Goal: Information Seeking & Learning: Find specific fact

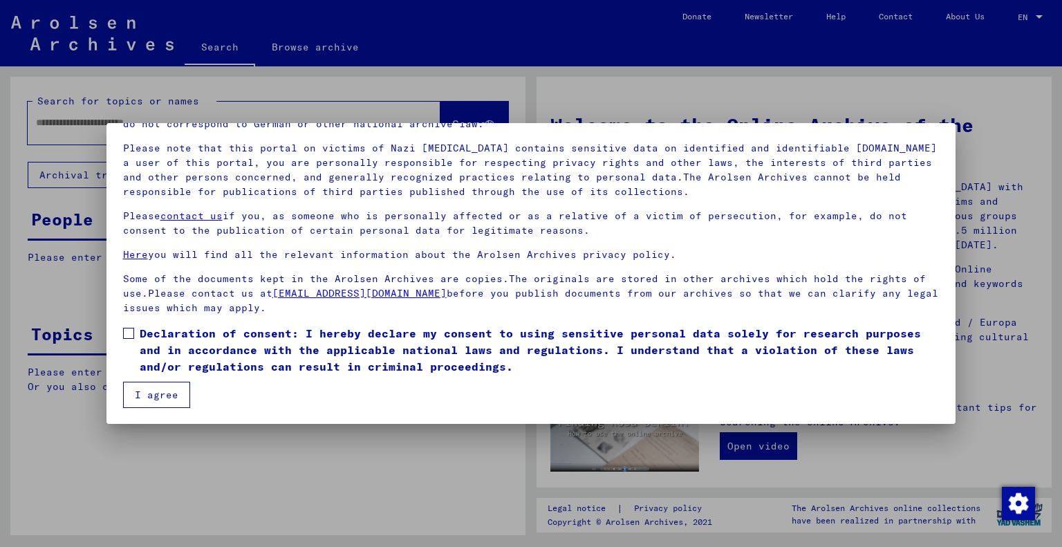
scroll to position [83, 0]
click at [155, 351] on span "Declaration of consent: I hereby declare my consent to using sensitive personal…" at bounding box center [540, 350] width 800 height 50
click at [171, 392] on button "I agree" at bounding box center [156, 395] width 67 height 26
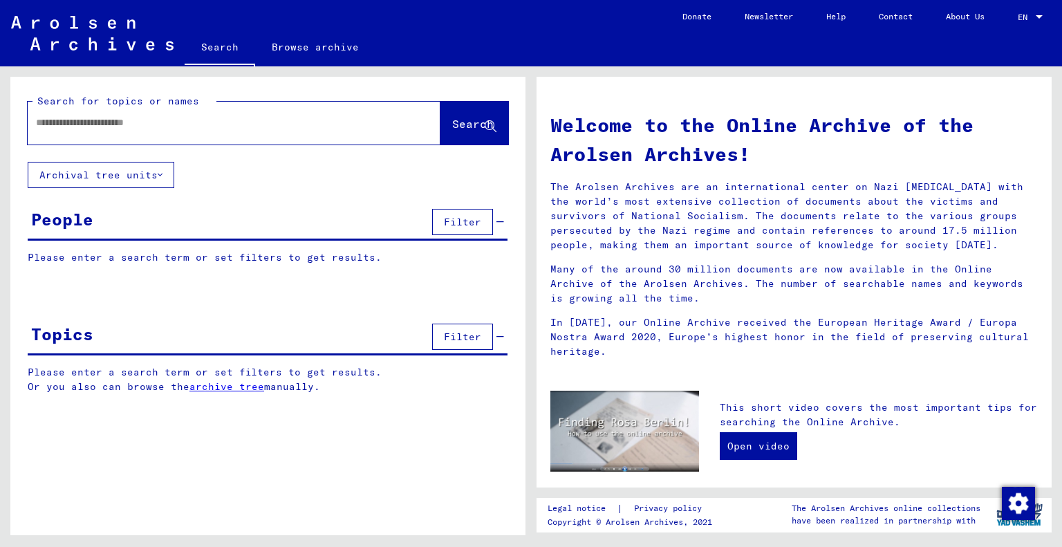
click at [143, 127] on input "text" at bounding box center [217, 122] width 363 height 15
type input "**********"
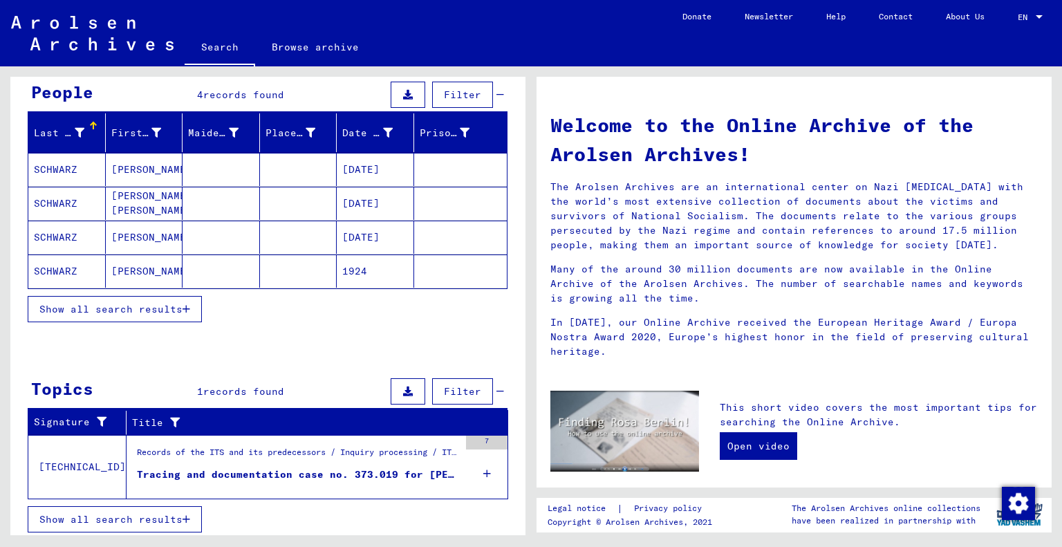
scroll to position [127, 0]
click at [212, 468] on div "Tracing and documentation case no. 373.019 for [PERSON_NAME] born [DEMOGRAPHIC_…" at bounding box center [298, 475] width 322 height 15
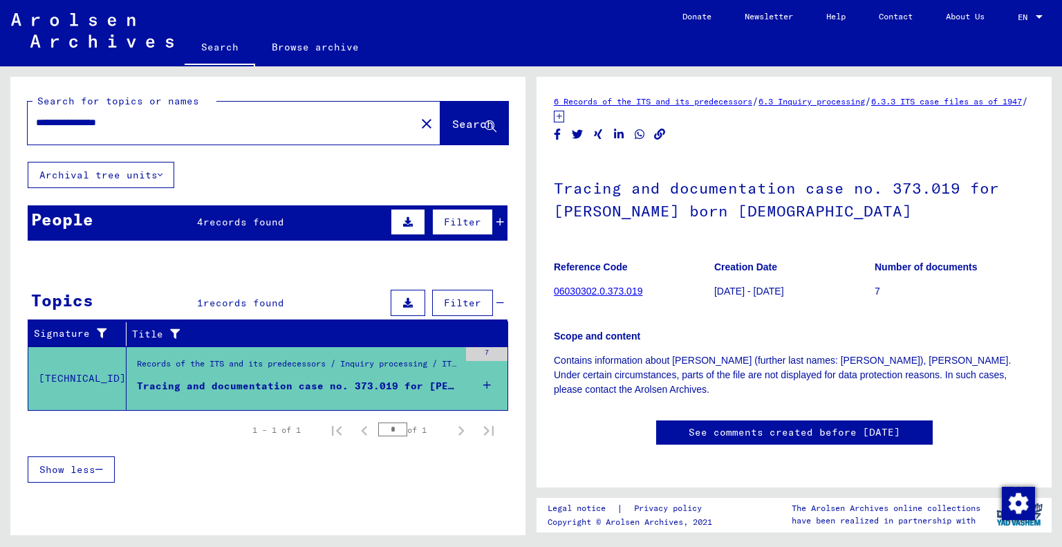
click at [215, 216] on span "records found" at bounding box center [243, 222] width 81 height 12
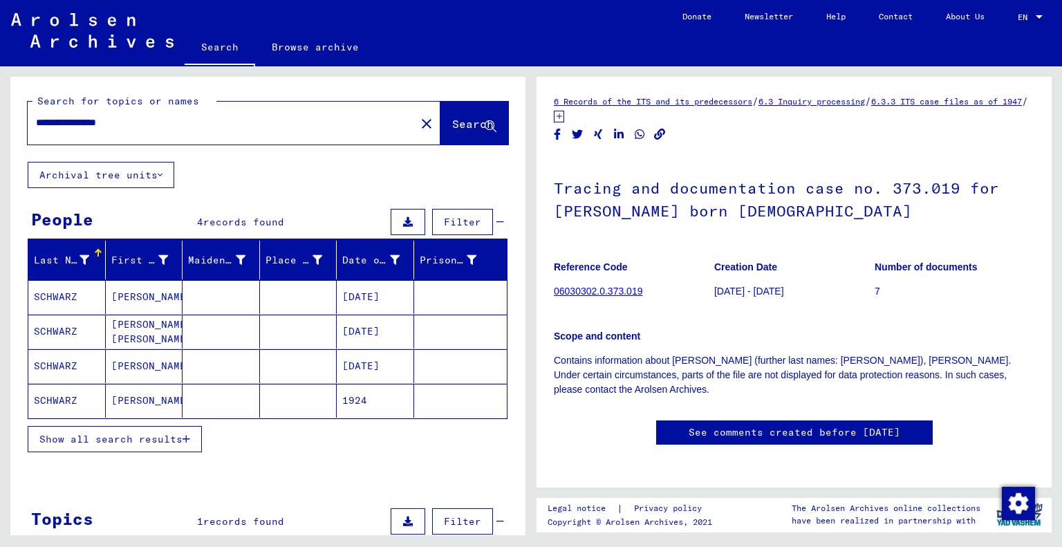
click at [71, 302] on mat-cell "SCHWARZ" at bounding box center [66, 297] width 77 height 34
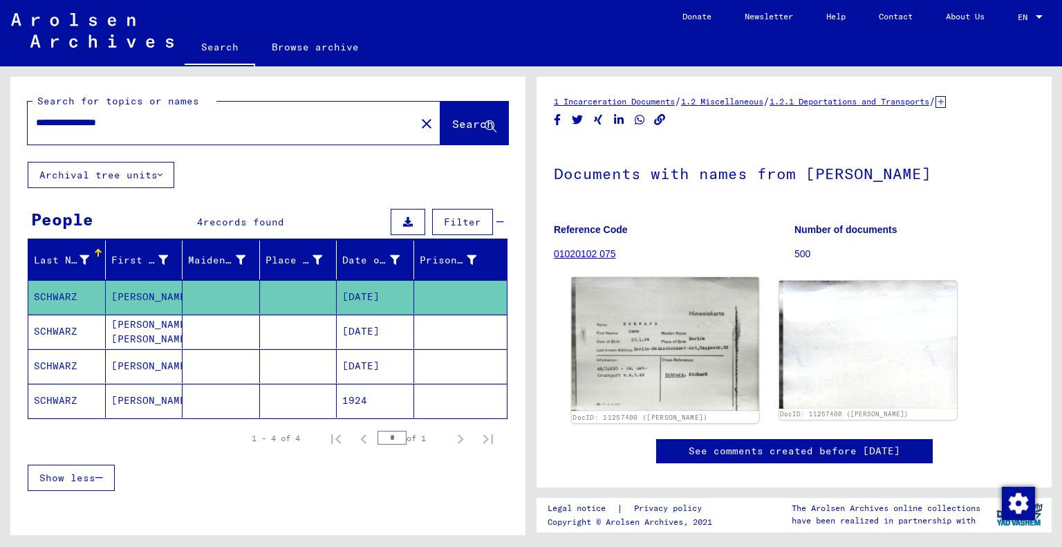
click at [678, 351] on img at bounding box center [665, 343] width 187 height 133
click at [71, 400] on mat-cell "SCHWARZ" at bounding box center [66, 401] width 77 height 34
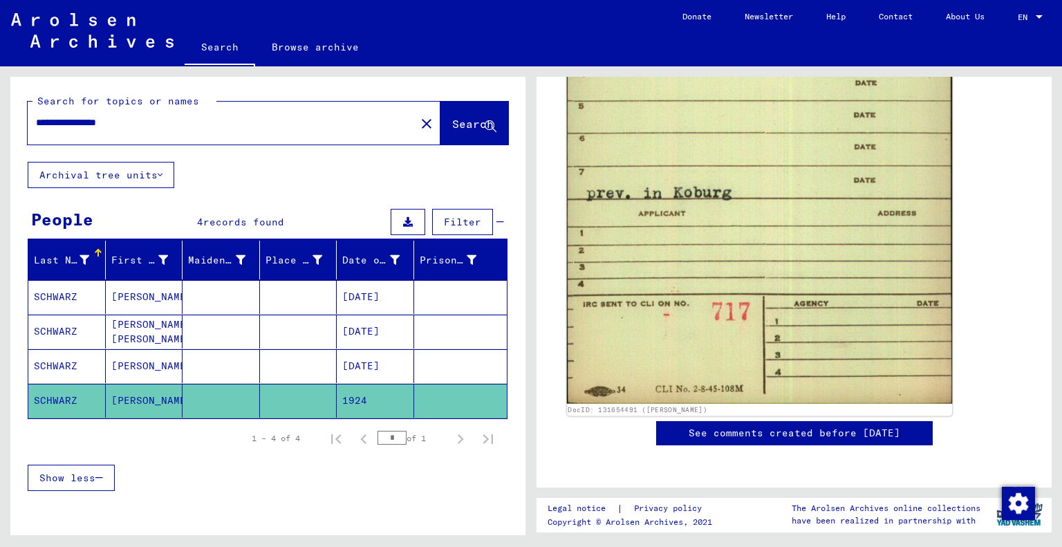
scroll to position [1037, 0]
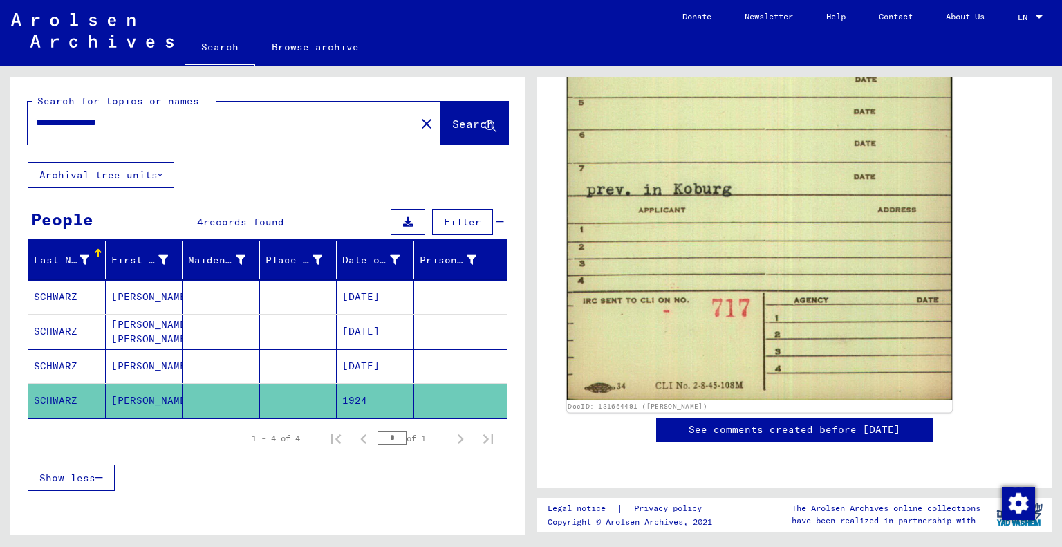
click at [695, 184] on img at bounding box center [760, 108] width 386 height 585
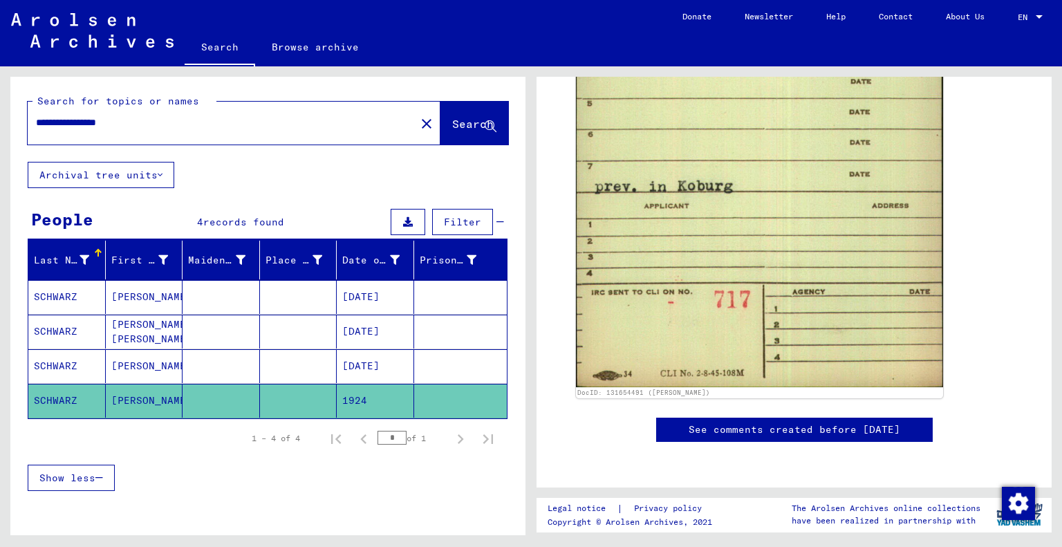
click at [177, 362] on mat-cell "[PERSON_NAME]" at bounding box center [144, 366] width 77 height 34
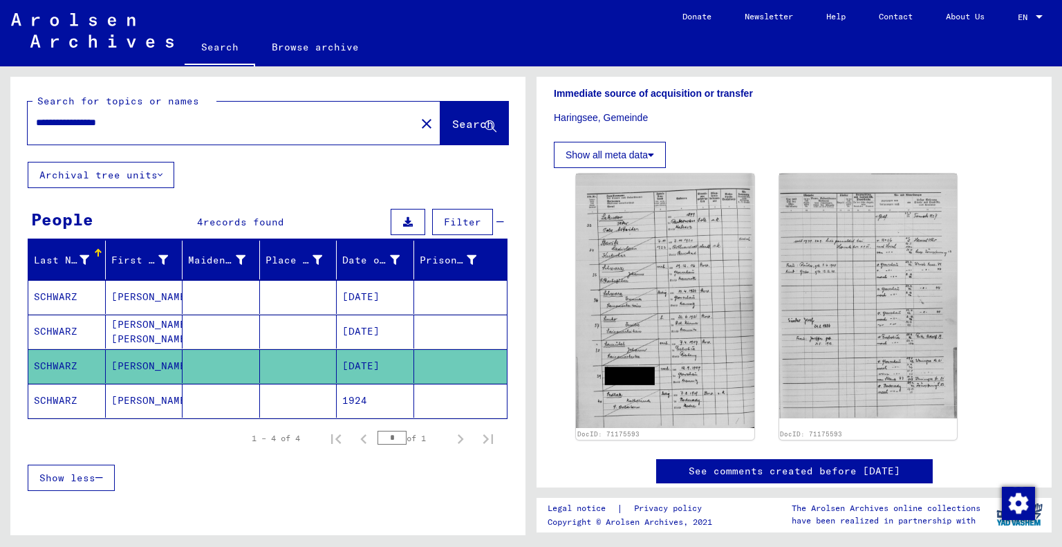
scroll to position [346, 0]
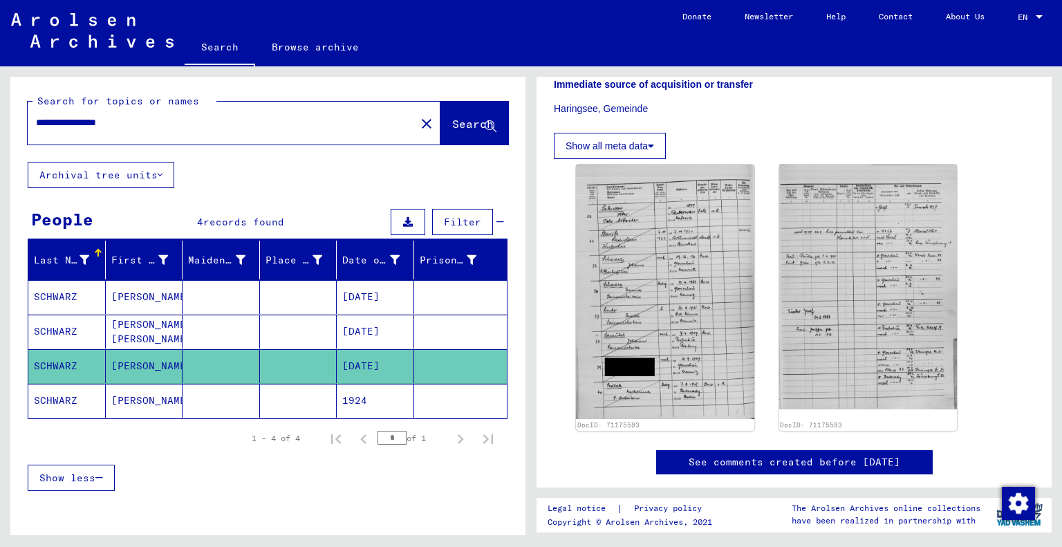
click at [714, 292] on img at bounding box center [665, 292] width 178 height 254
drag, startPoint x: 130, startPoint y: 121, endPoint x: 138, endPoint y: 122, distance: 7.6
click at [138, 122] on input "**********" at bounding box center [221, 122] width 371 height 15
type input "**********"
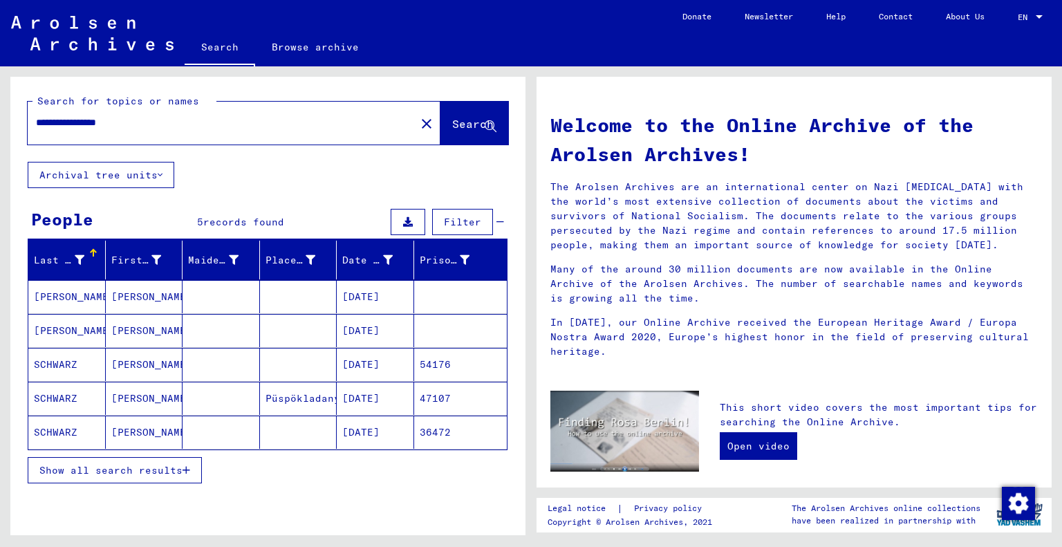
click at [172, 478] on button "Show all search results" at bounding box center [115, 470] width 174 height 26
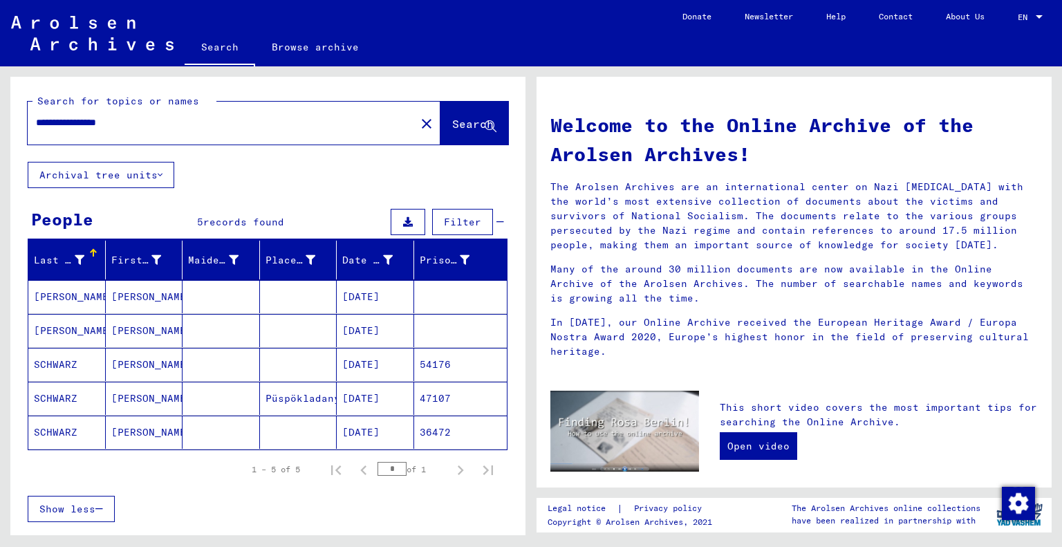
scroll to position [252, 0]
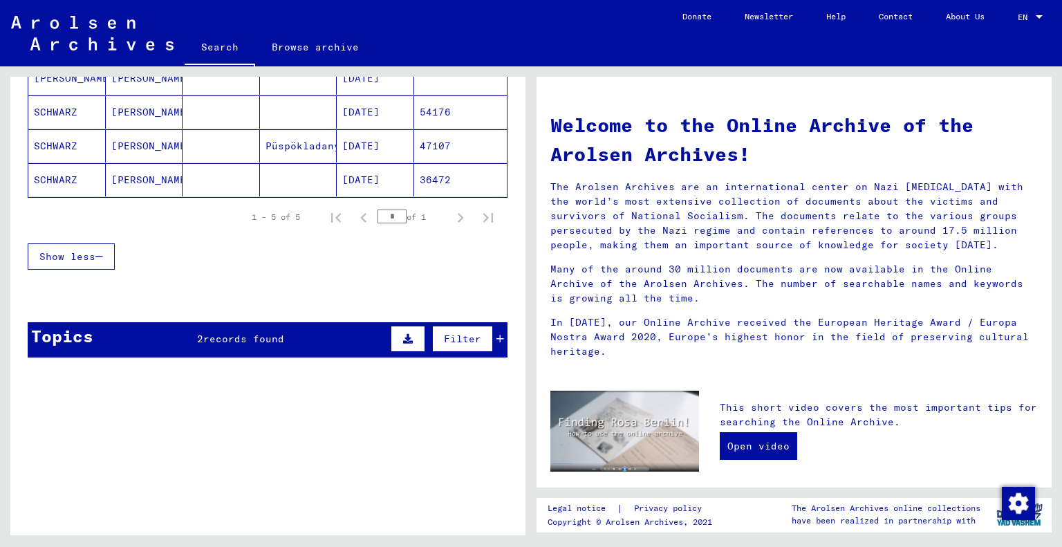
click at [285, 340] on div "Topics 2 records found Filter" at bounding box center [268, 339] width 480 height 35
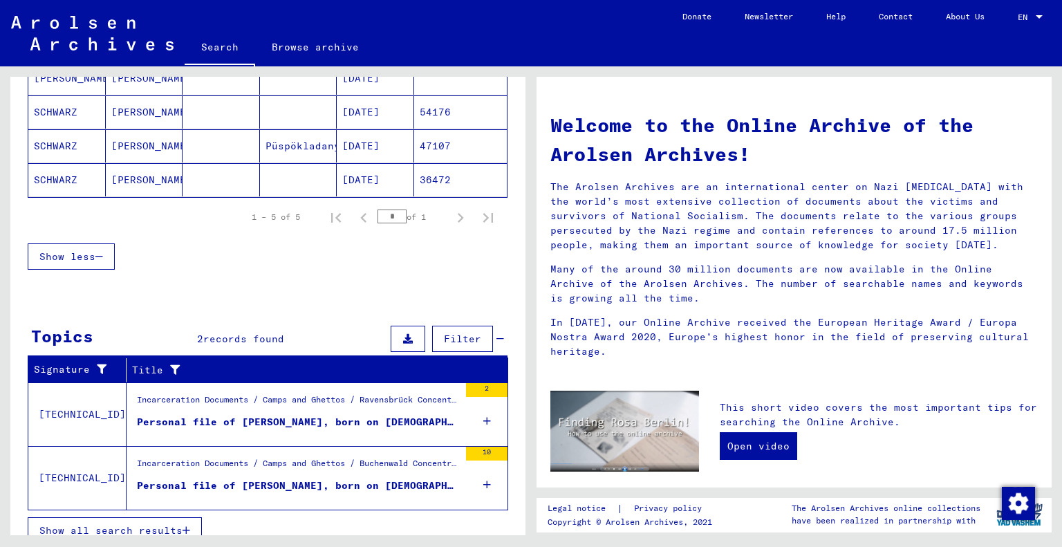
click at [277, 415] on div "Personal file of [PERSON_NAME], born on [DEMOGRAPHIC_DATA]" at bounding box center [298, 422] width 322 height 15
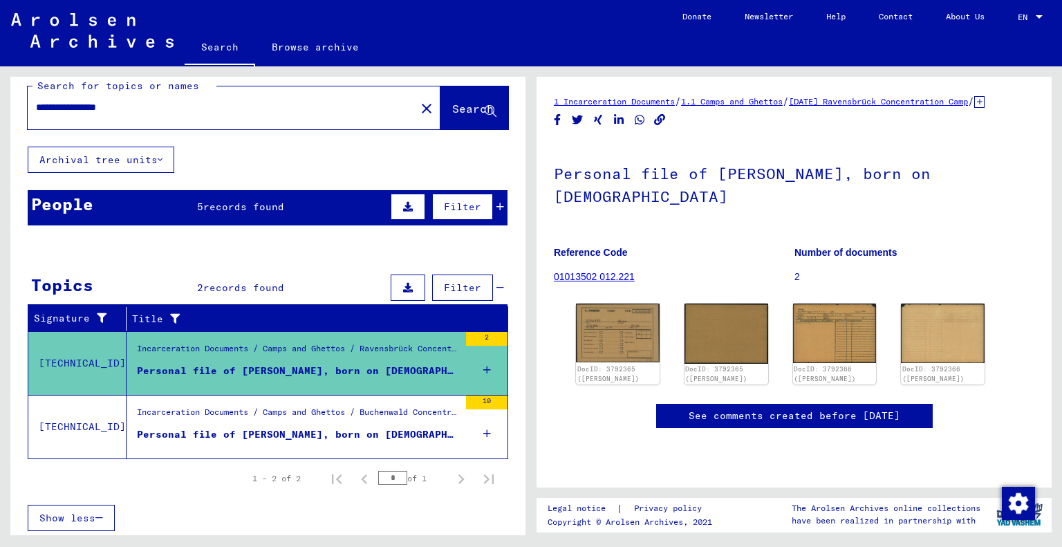
click at [216, 412] on div "Incarceration Documents / Camps and Ghettos / Buchenwald Concentration Camp / I…" at bounding box center [298, 415] width 322 height 19
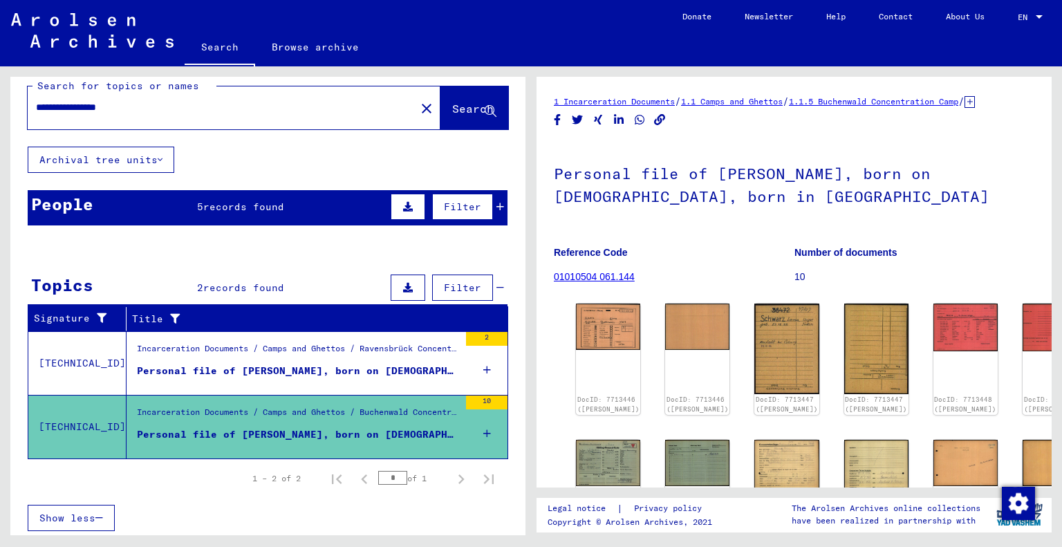
click at [207, 201] on span "records found" at bounding box center [243, 207] width 81 height 12
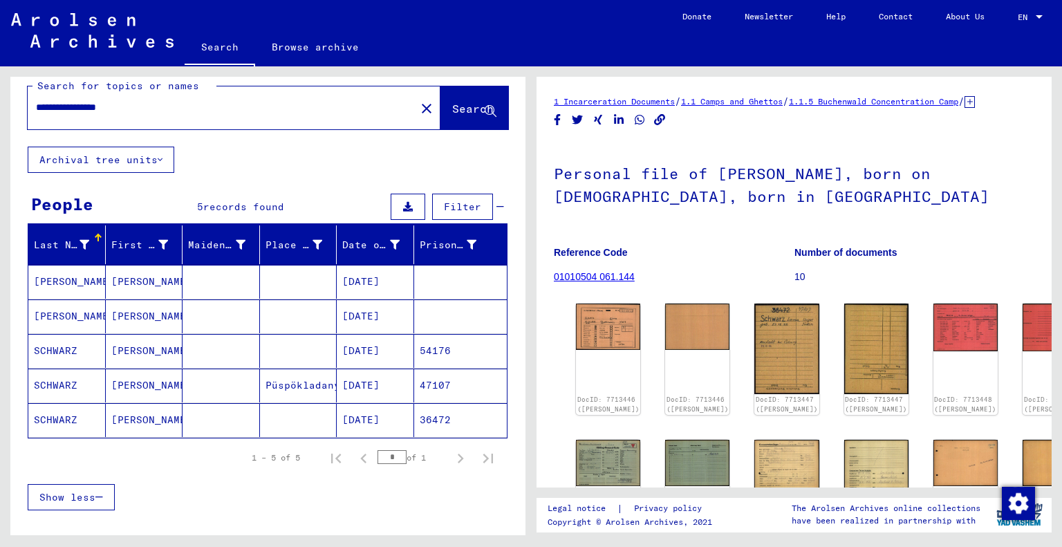
scroll to position [139, 0]
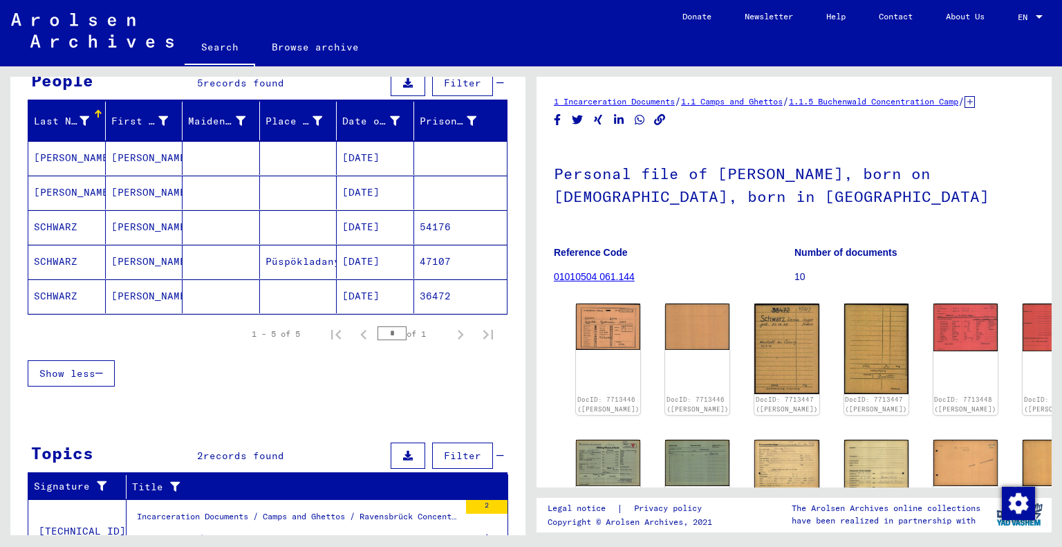
click at [65, 285] on mat-cell "SCHWARZ" at bounding box center [66, 296] width 77 height 34
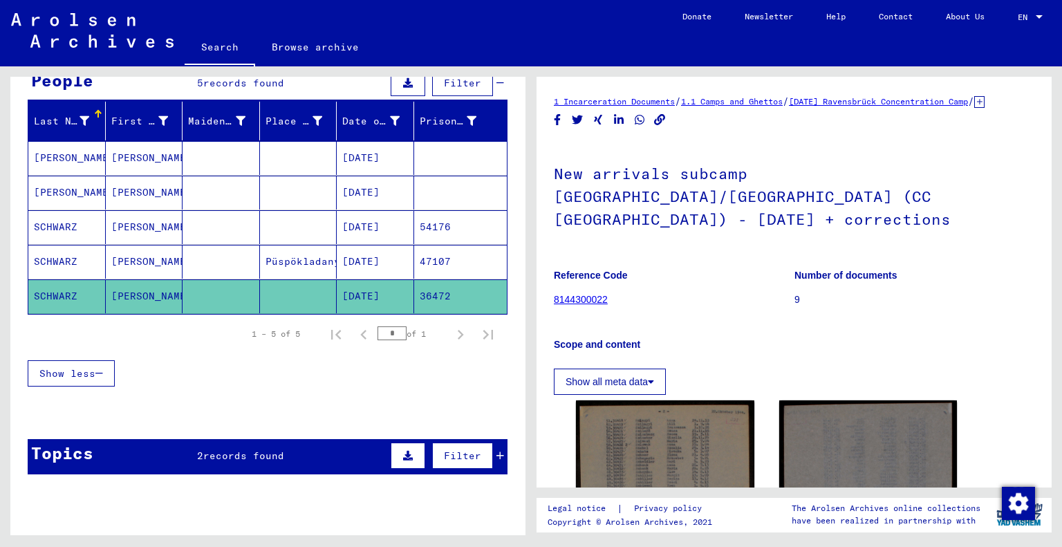
click at [78, 262] on mat-cell "SCHWARZ" at bounding box center [66, 262] width 77 height 34
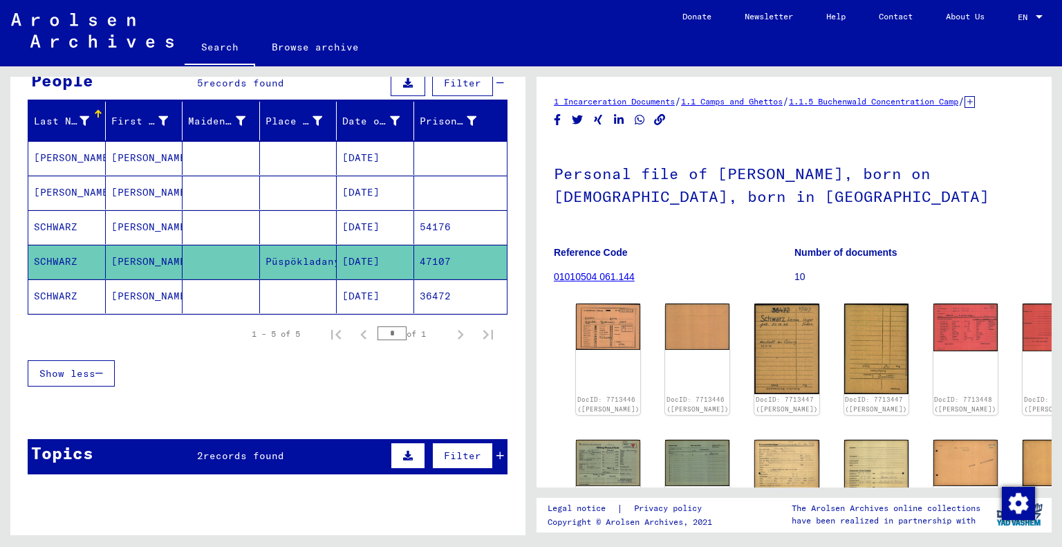
click at [72, 218] on mat-cell "SCHWARZ" at bounding box center [66, 227] width 77 height 34
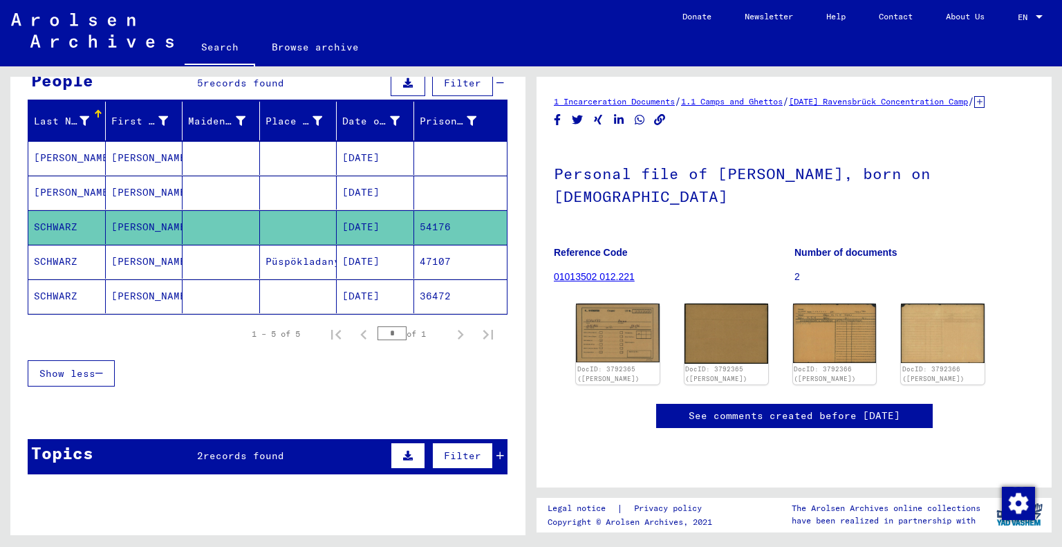
click at [75, 189] on mat-cell "[PERSON_NAME]" at bounding box center [66, 193] width 77 height 34
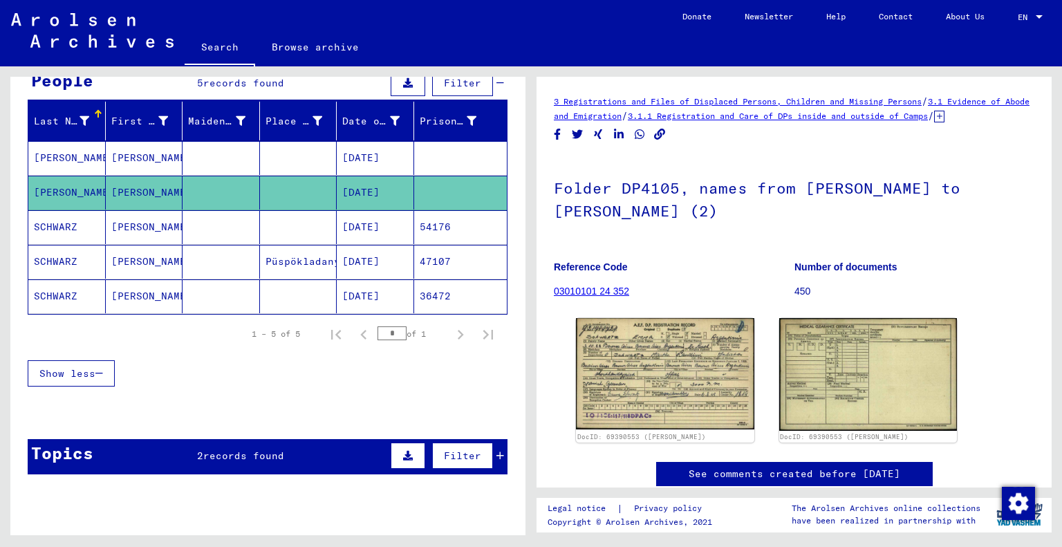
click at [82, 154] on mat-cell "[PERSON_NAME]" at bounding box center [66, 158] width 77 height 34
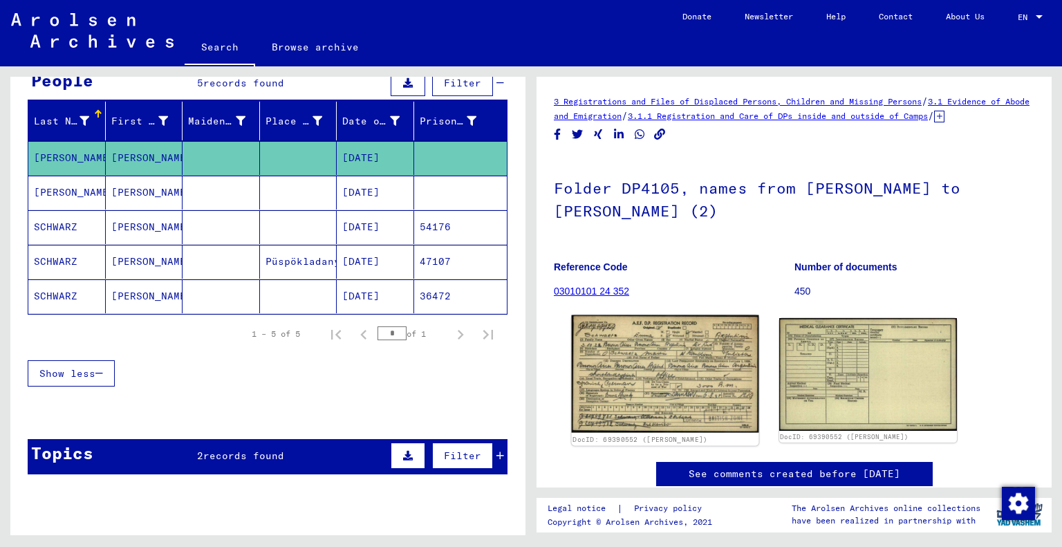
click at [633, 383] on img at bounding box center [665, 374] width 187 height 118
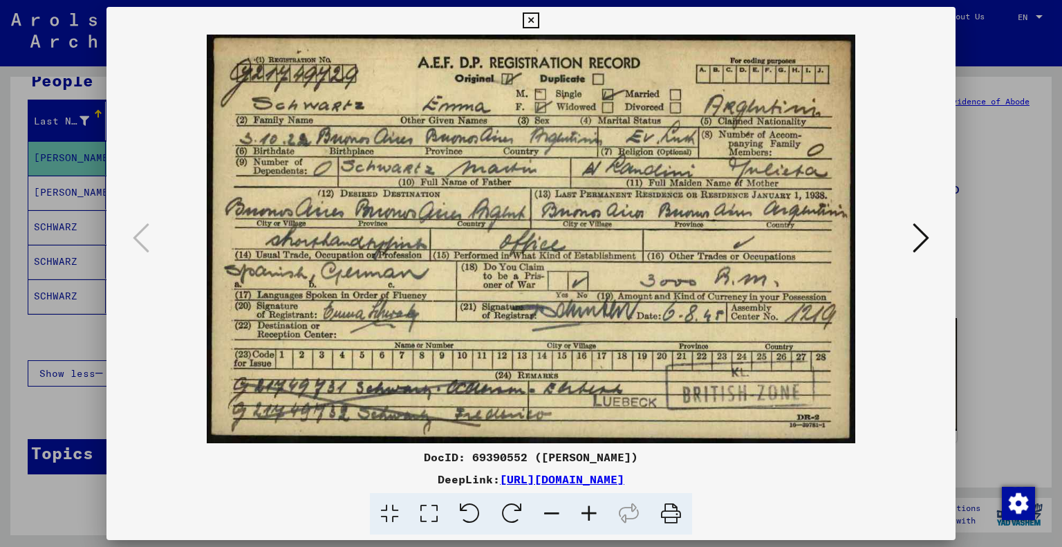
click at [530, 23] on icon at bounding box center [531, 20] width 16 height 17
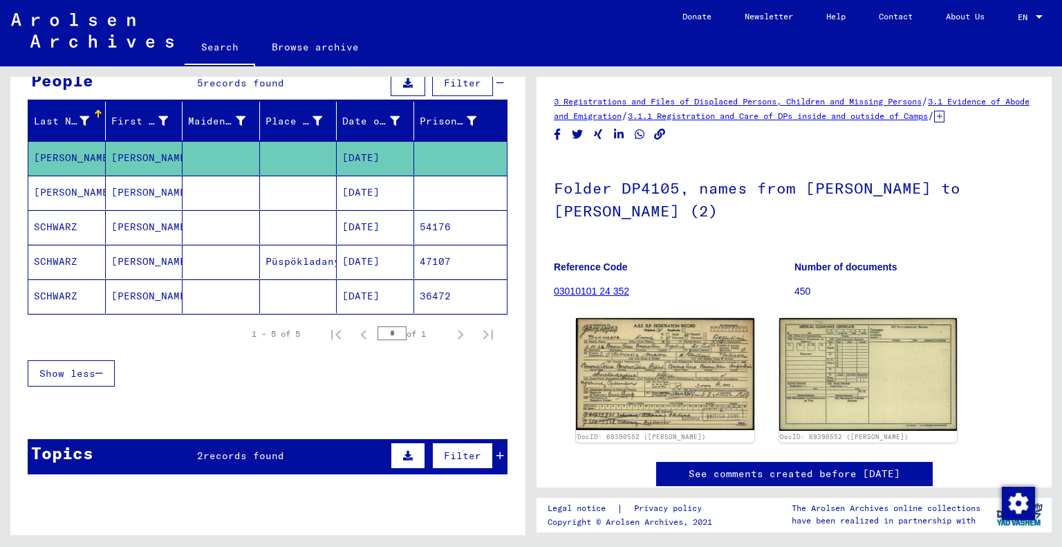
click at [84, 228] on mat-cell "SCHWARZ" at bounding box center [66, 227] width 77 height 34
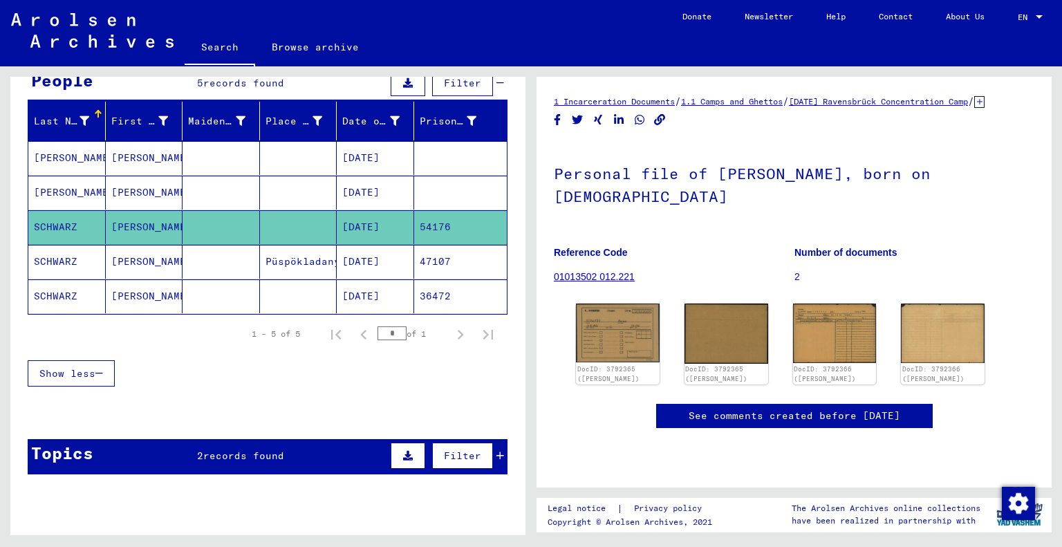
click at [239, 450] on span "records found" at bounding box center [243, 456] width 81 height 12
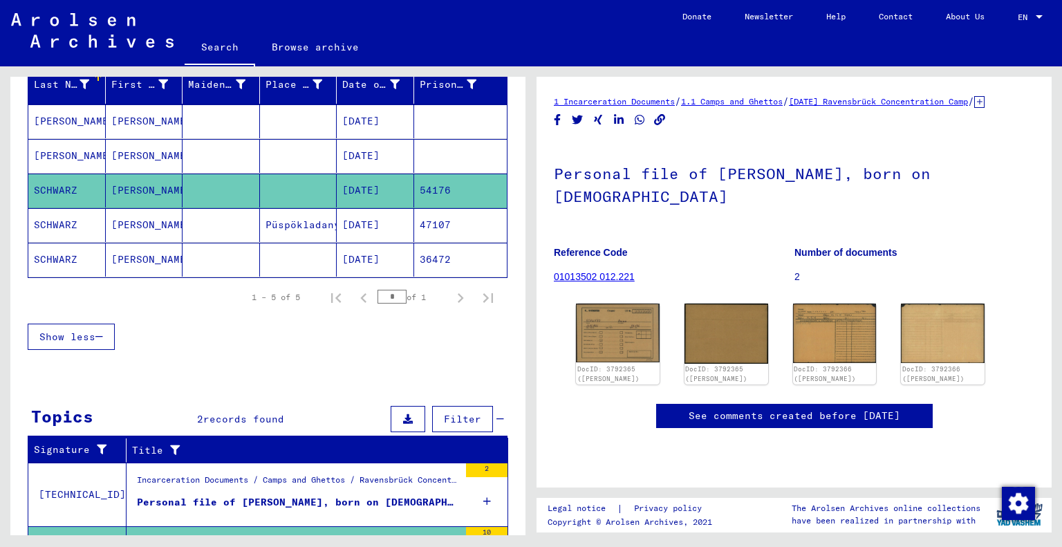
scroll to position [167, 0]
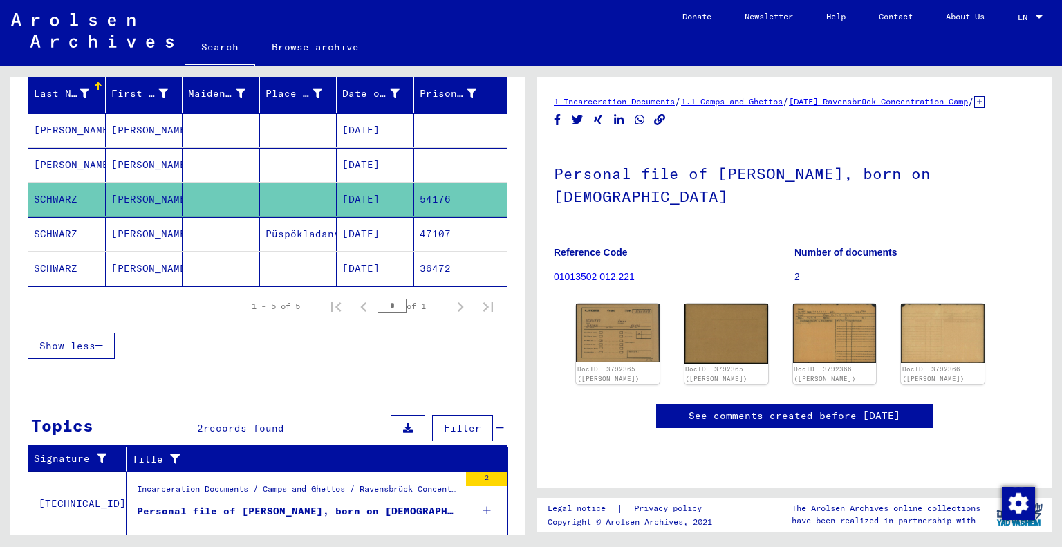
click at [106, 230] on mat-cell "[PERSON_NAME]" at bounding box center [144, 234] width 77 height 34
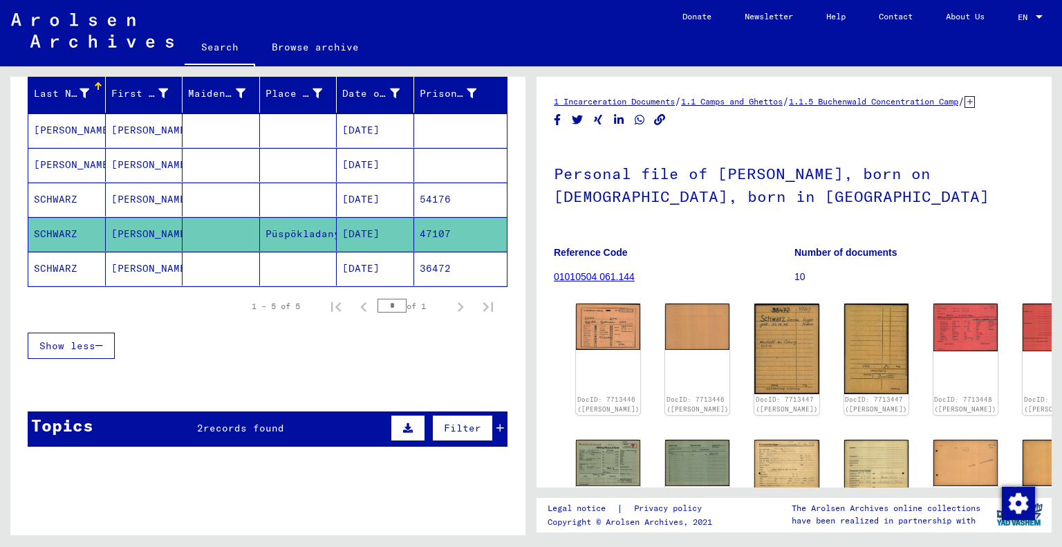
click at [71, 270] on mat-cell "SCHWARZ" at bounding box center [66, 269] width 77 height 34
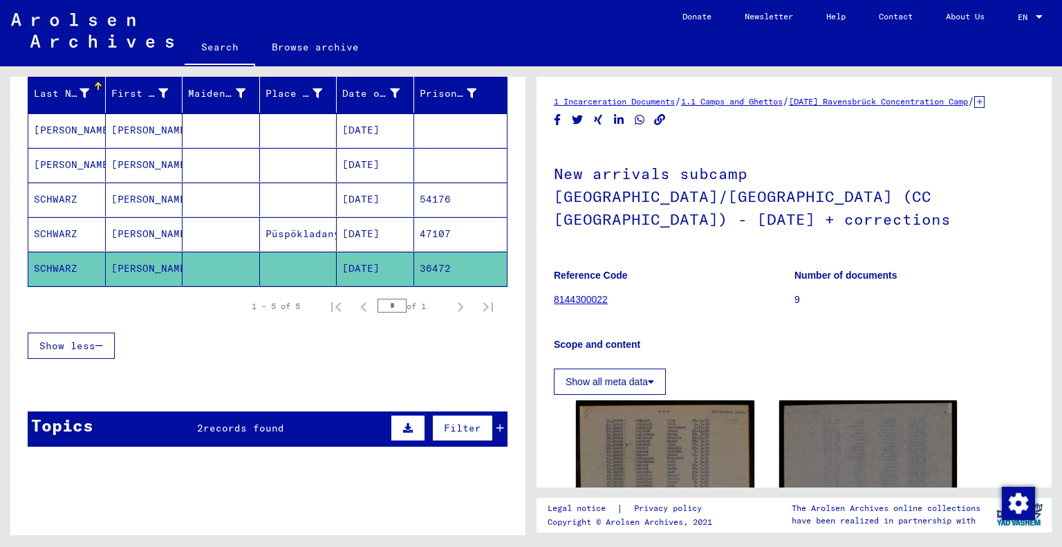
click at [77, 197] on mat-cell "SCHWARZ" at bounding box center [66, 200] width 77 height 34
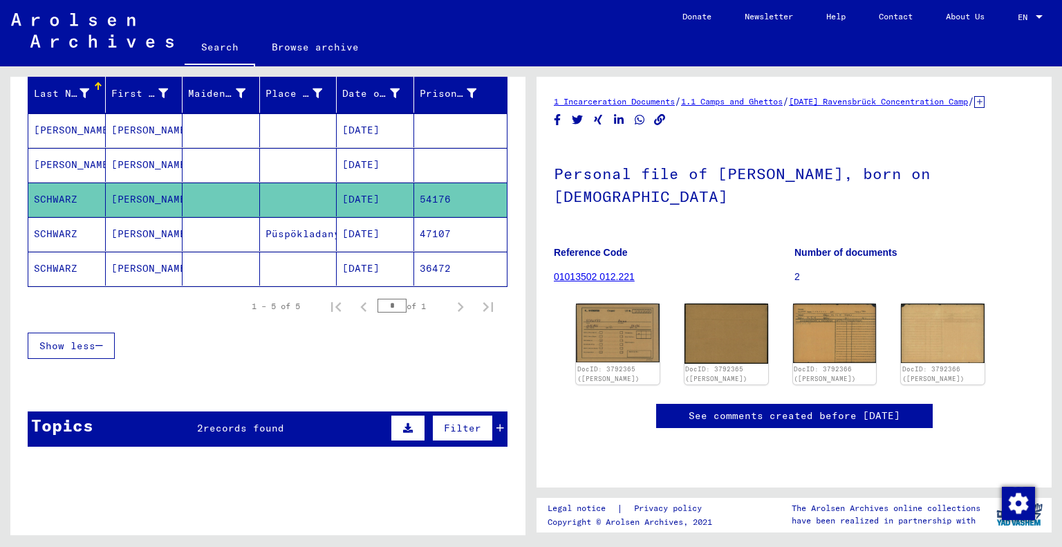
click at [55, 233] on mat-cell "SCHWARZ" at bounding box center [66, 234] width 77 height 34
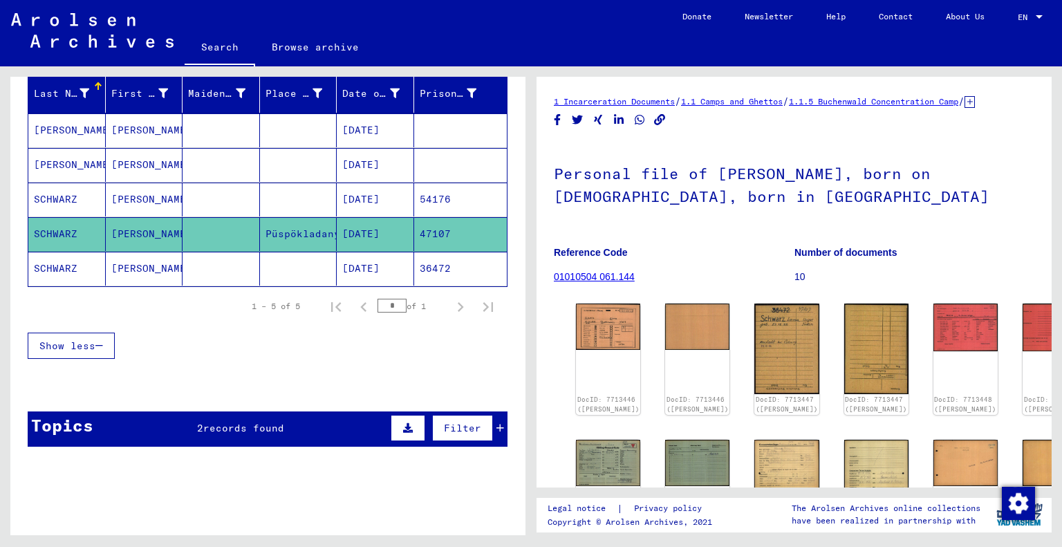
click at [71, 243] on mat-cell "SCHWARZ" at bounding box center [66, 234] width 77 height 34
click at [78, 270] on mat-cell "SCHWARZ" at bounding box center [66, 269] width 77 height 34
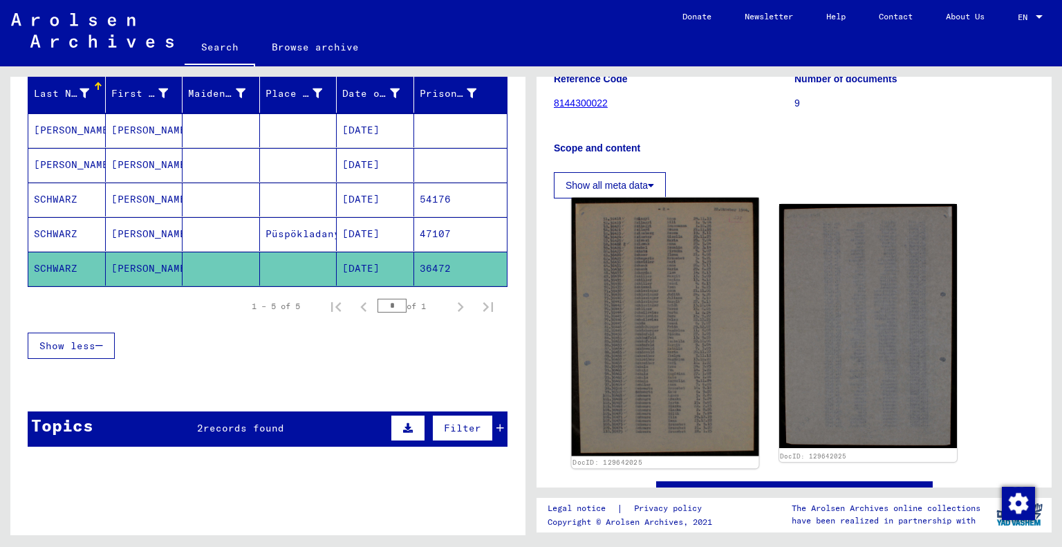
scroll to position [207, 0]
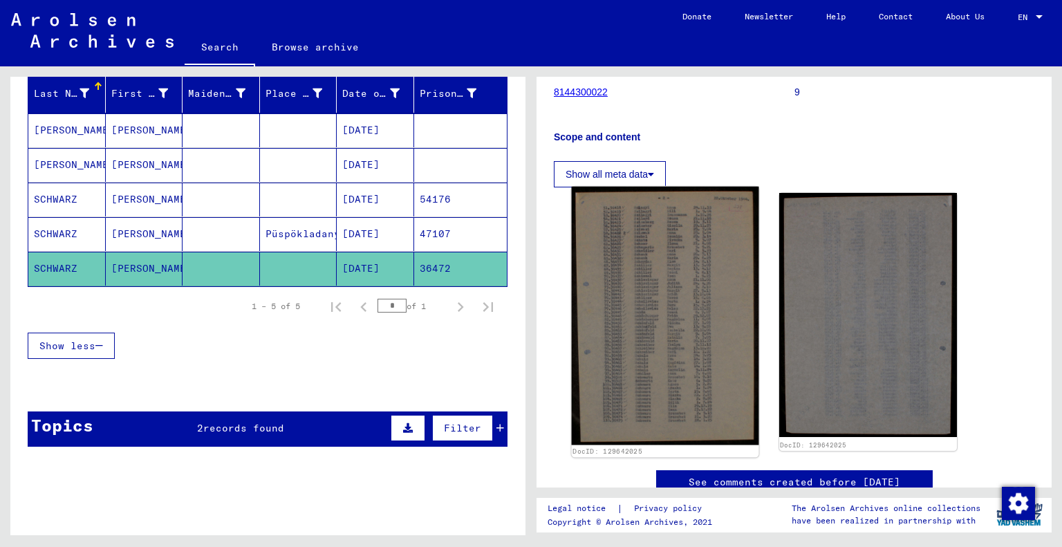
click at [669, 320] on img at bounding box center [665, 316] width 187 height 259
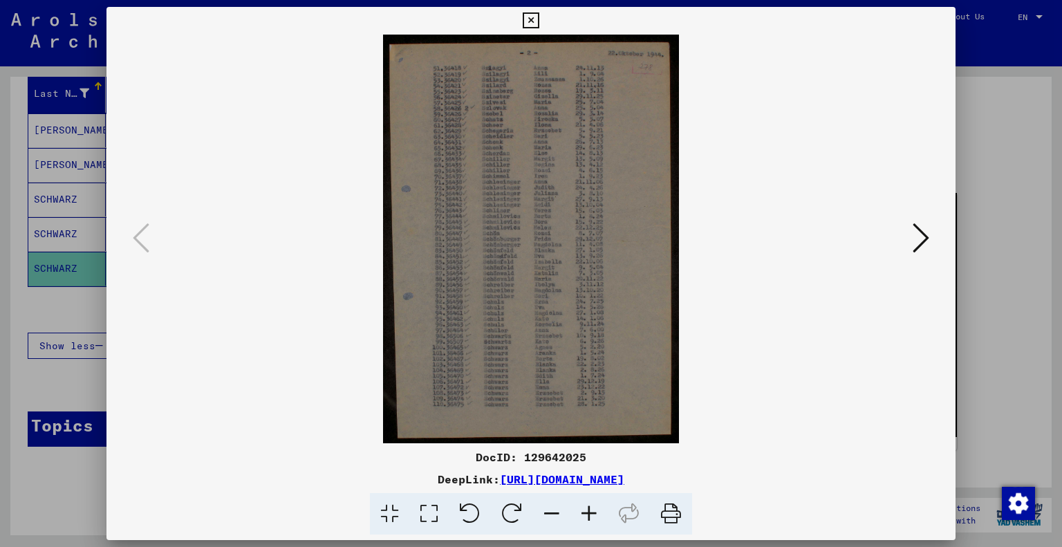
click at [534, 17] on icon at bounding box center [531, 20] width 16 height 17
